Goal: Information Seeking & Learning: Learn about a topic

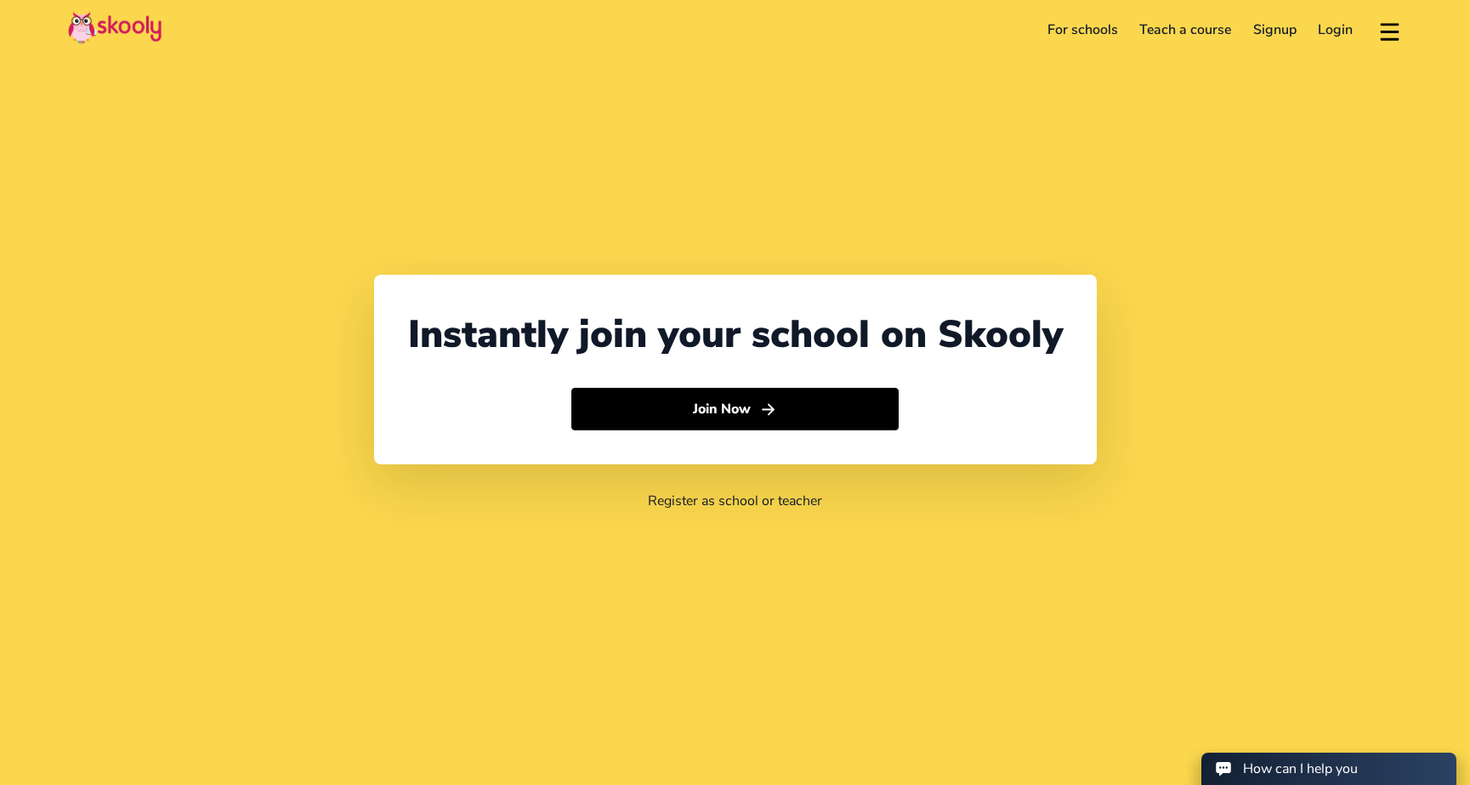
select select "65"
select select "[GEOGRAPHIC_DATA]"
select select "[GEOGRAPHIC_DATA]/[GEOGRAPHIC_DATA]"
click at [519, 63] on div "Instantly join your school on Skooly Join Now Register as school or teacher" at bounding box center [735, 392] width 1470 height 785
select select "65"
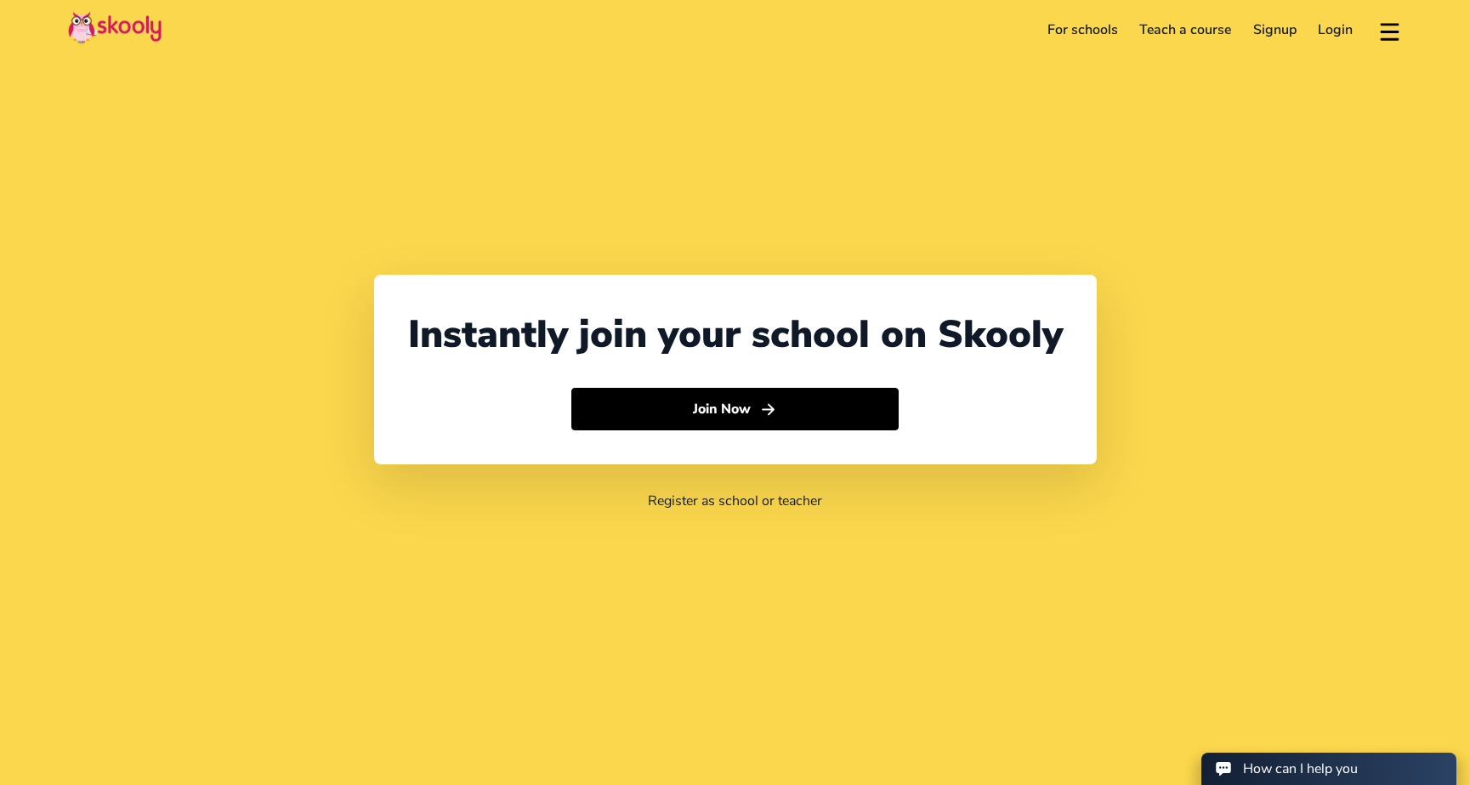
select select "[GEOGRAPHIC_DATA]"
select select "[GEOGRAPHIC_DATA]/[GEOGRAPHIC_DATA]"
click at [1099, 27] on link "For schools" at bounding box center [1083, 29] width 93 height 27
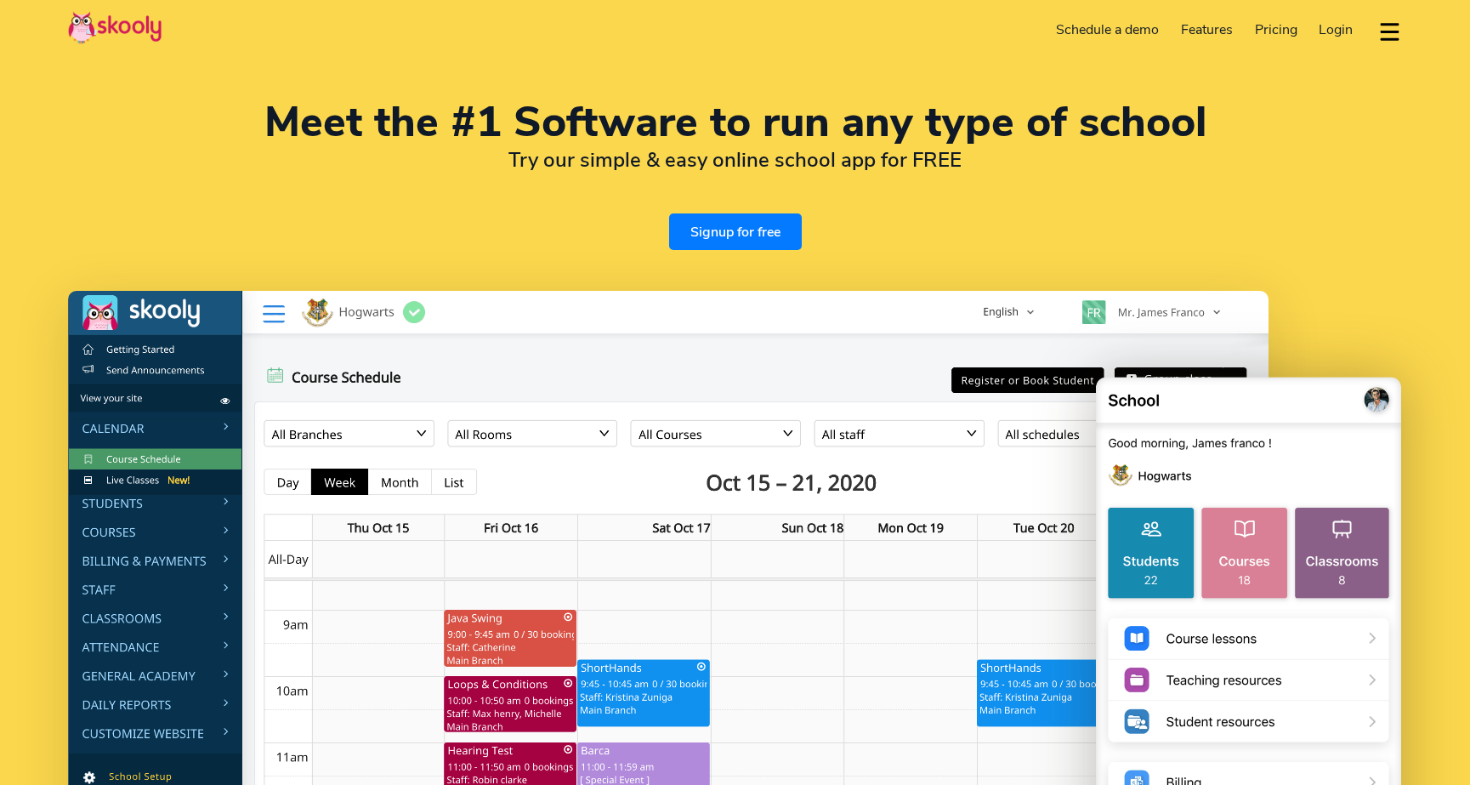
select select "en"
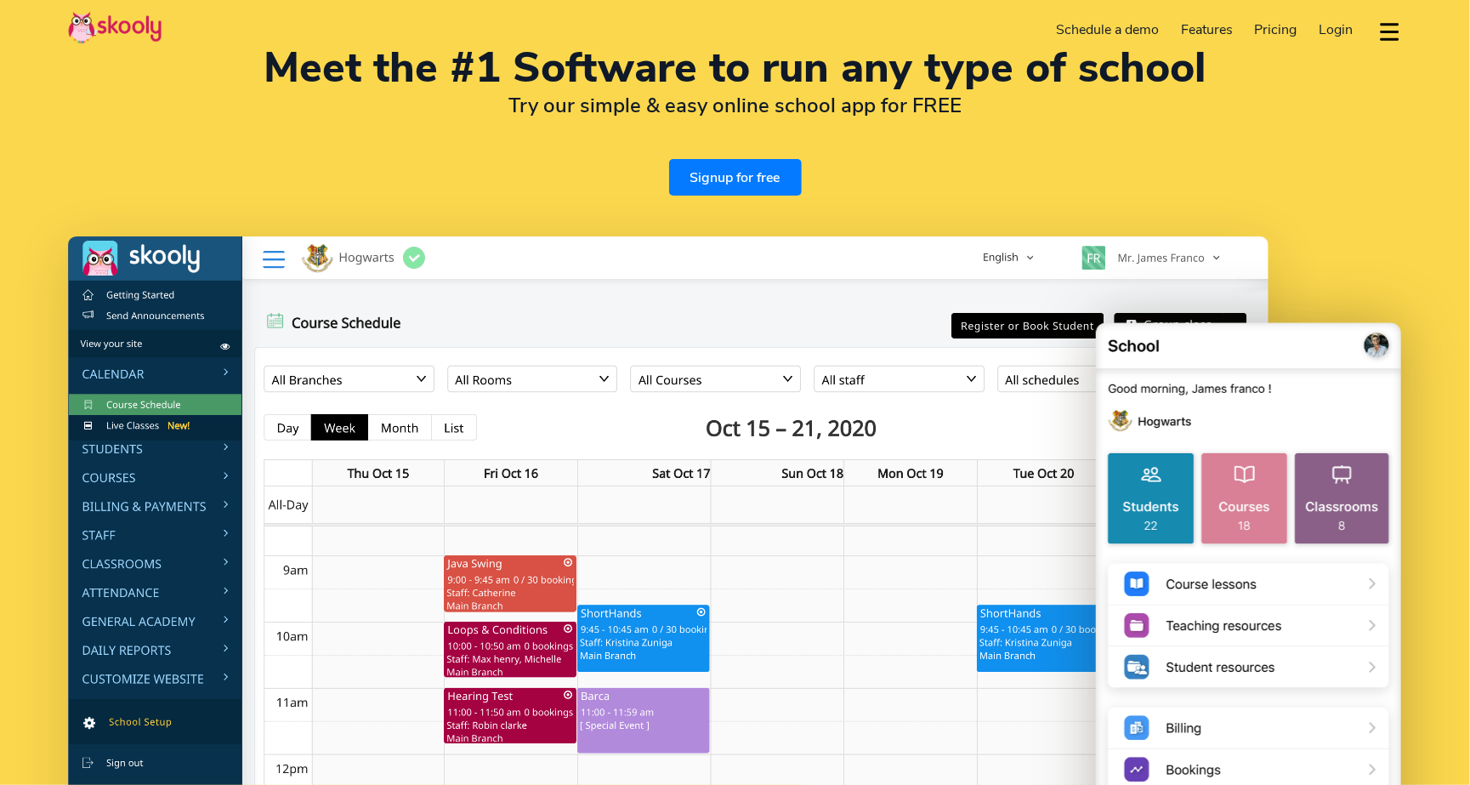
select select "65"
select select "[GEOGRAPHIC_DATA]"
select select "[GEOGRAPHIC_DATA]/[GEOGRAPHIC_DATA]"
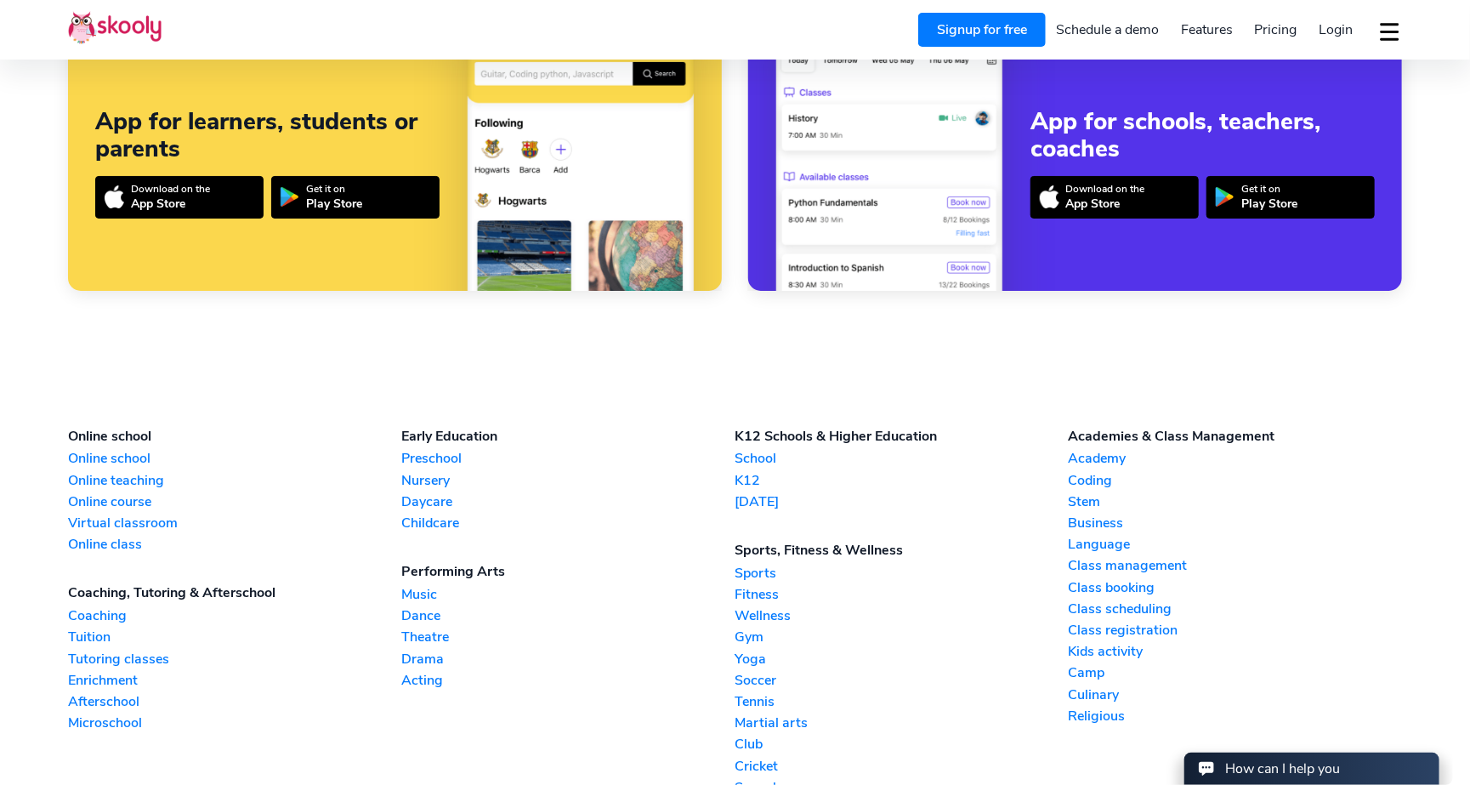
scroll to position [3904, 0]
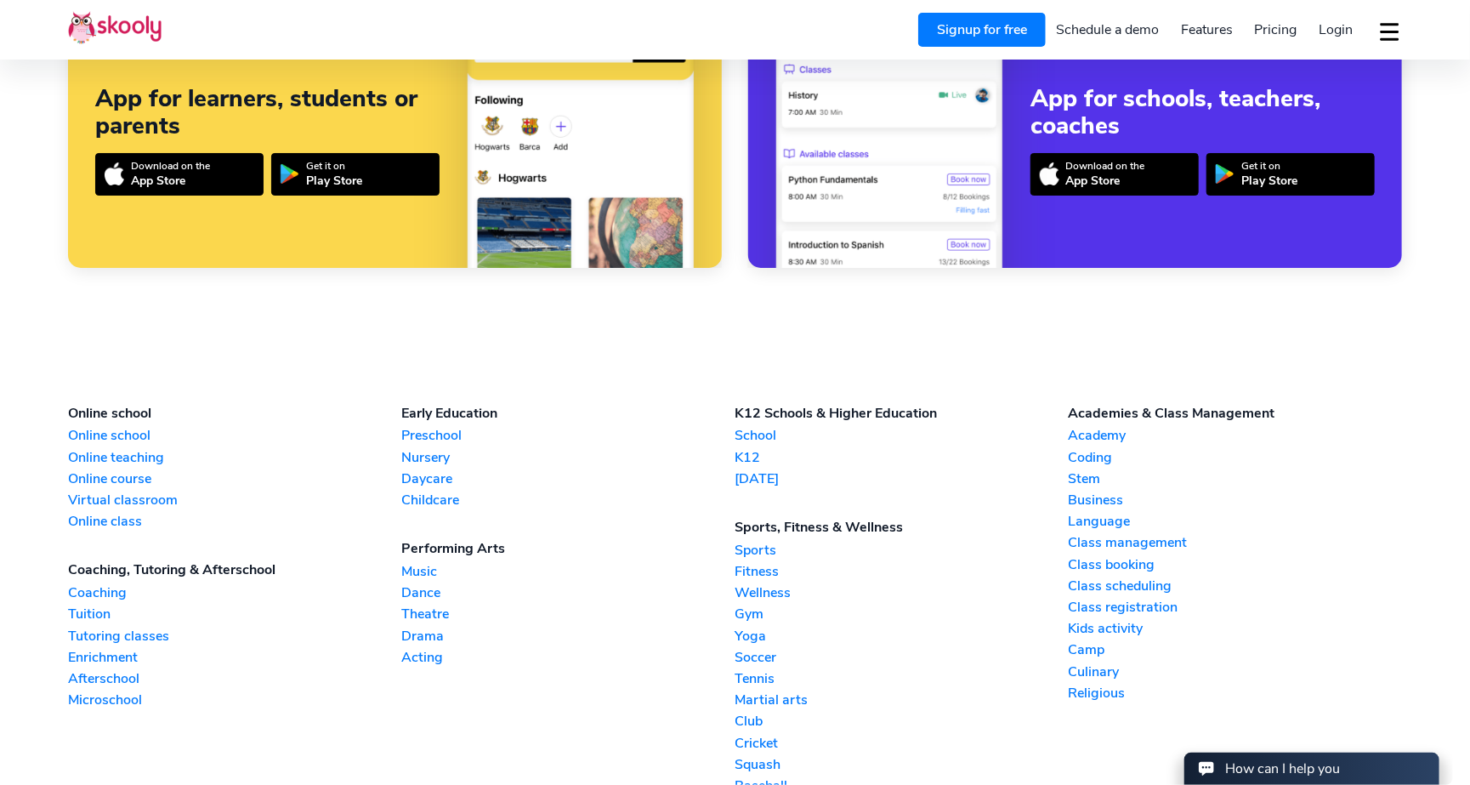
click at [1082, 429] on link "Academy" at bounding box center [1235, 435] width 333 height 19
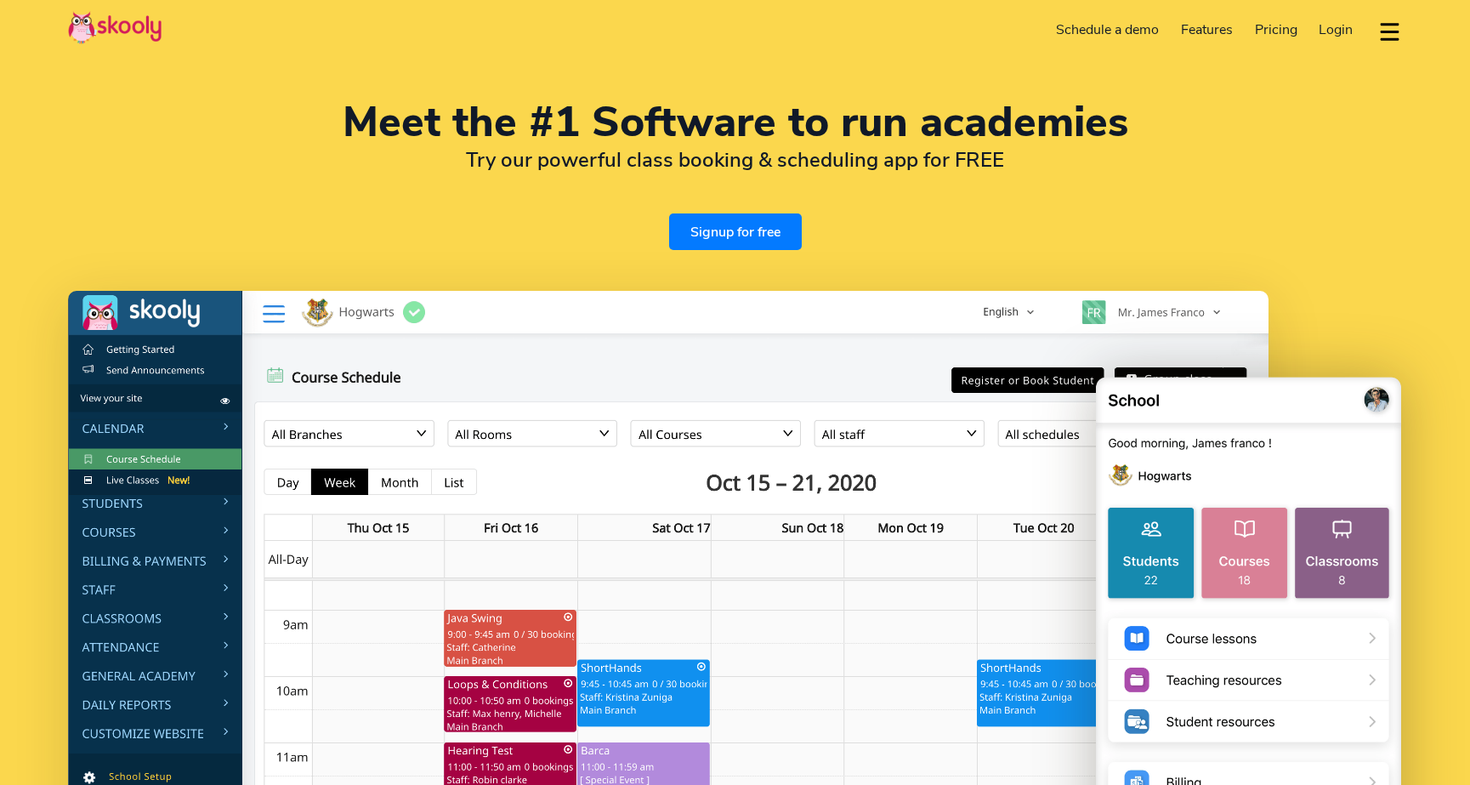
select select "en"
select select "65"
select select "[GEOGRAPHIC_DATA]"
select select "[GEOGRAPHIC_DATA]/[GEOGRAPHIC_DATA]"
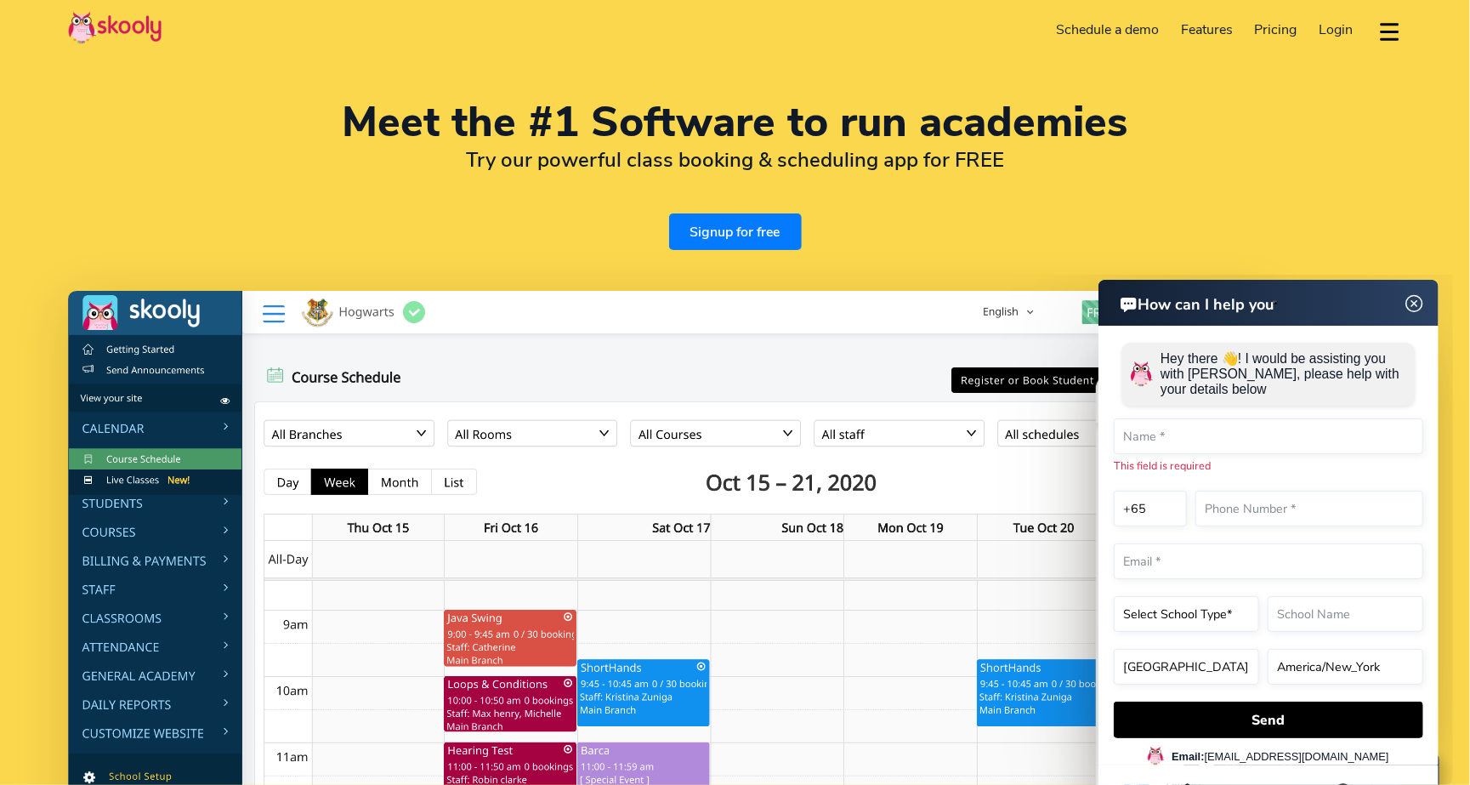
click at [1409, 305] on img at bounding box center [1414, 303] width 32 height 21
